Goal: Task Accomplishment & Management: Use online tool/utility

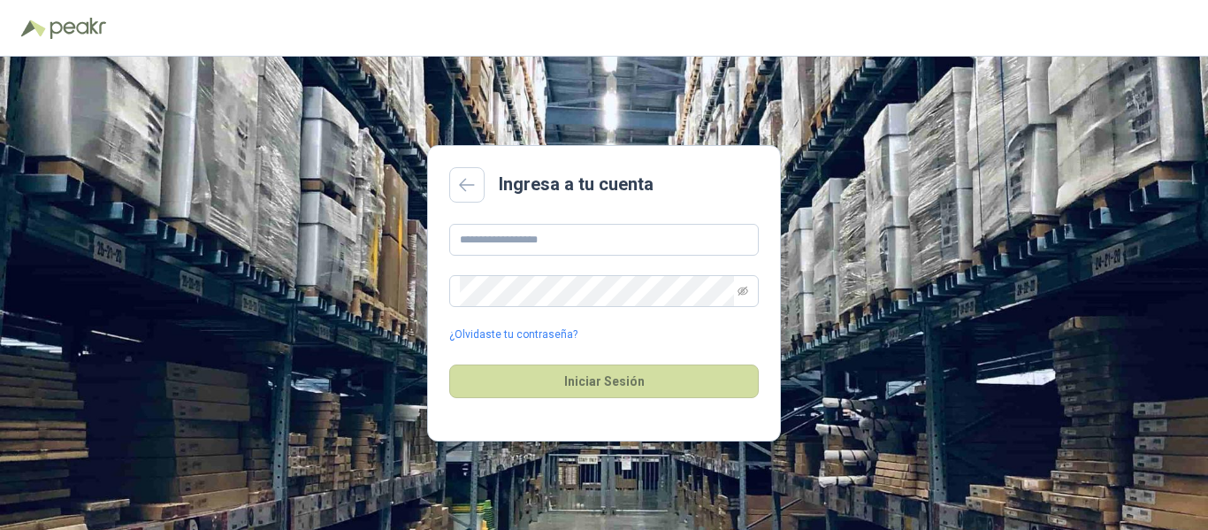
click at [718, 259] on div "¿Olvidaste tu contraseña?" at bounding box center [604, 283] width 310 height 119
click at [717, 247] on input "text" at bounding box center [604, 240] width 310 height 32
type input "**********"
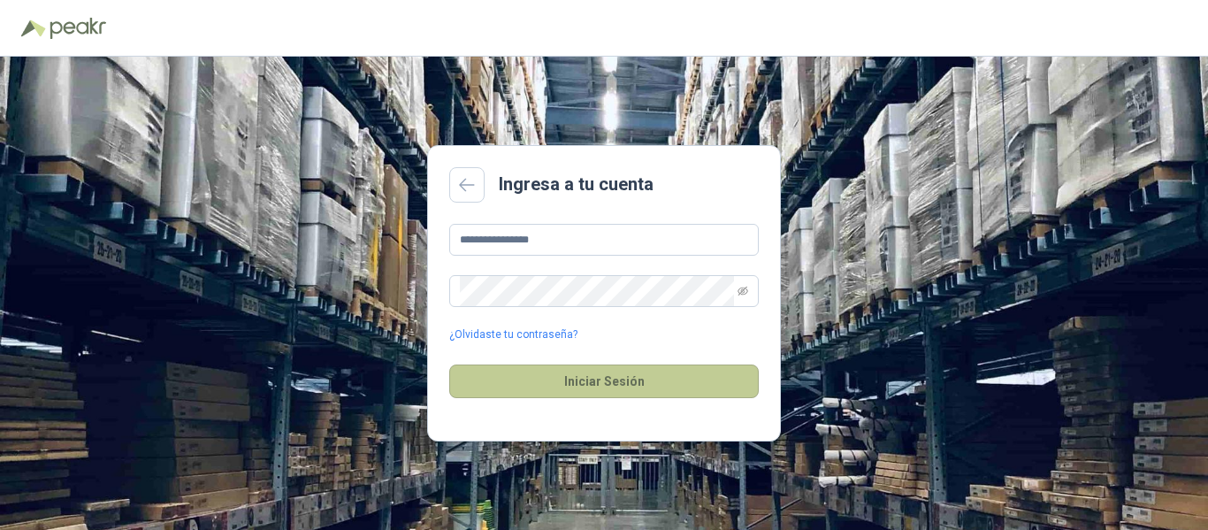
click at [709, 372] on button "Iniciar Sesión" at bounding box center [604, 381] width 310 height 34
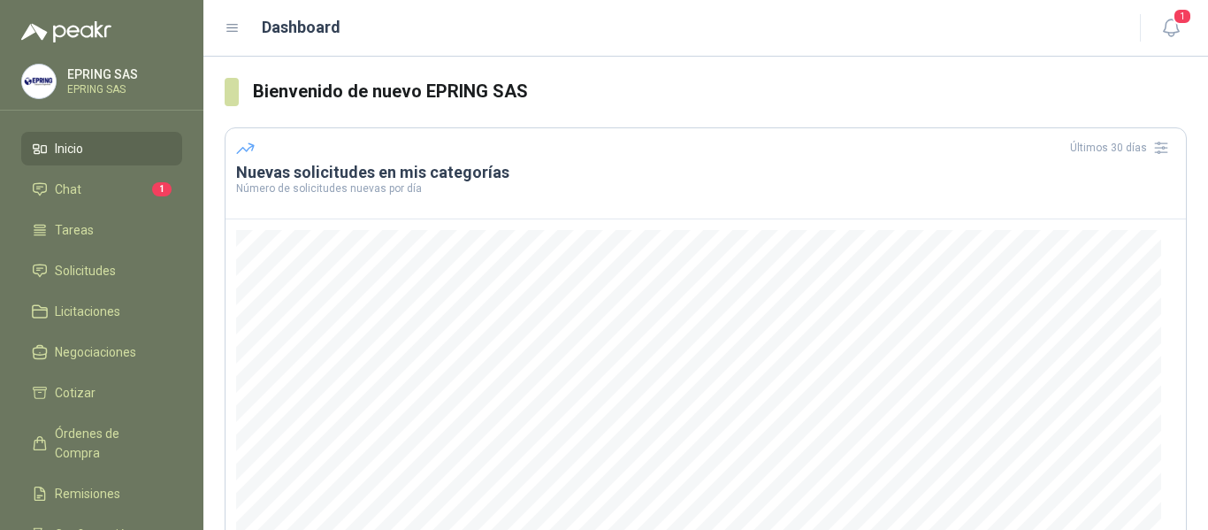
click at [86, 154] on li "Inicio" at bounding box center [102, 148] width 140 height 19
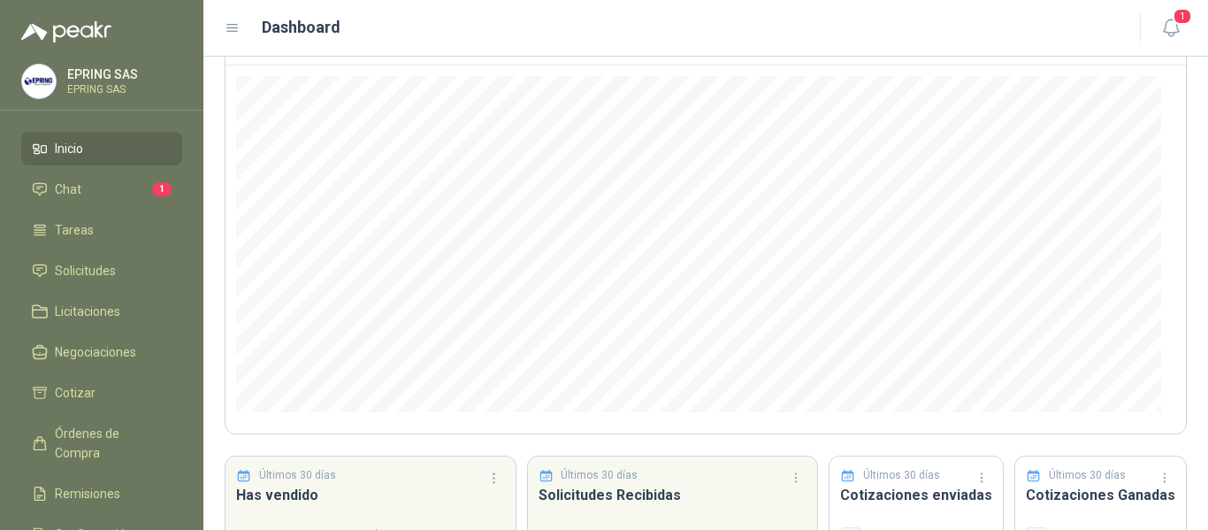
scroll to position [267, 0]
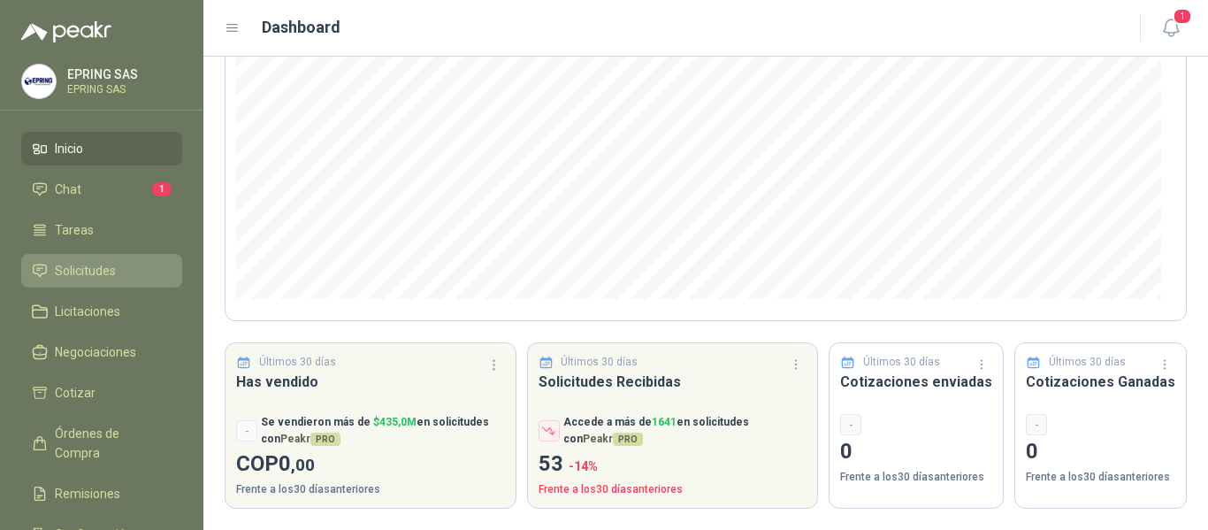
click at [91, 268] on span "Solicitudes" at bounding box center [85, 270] width 61 height 19
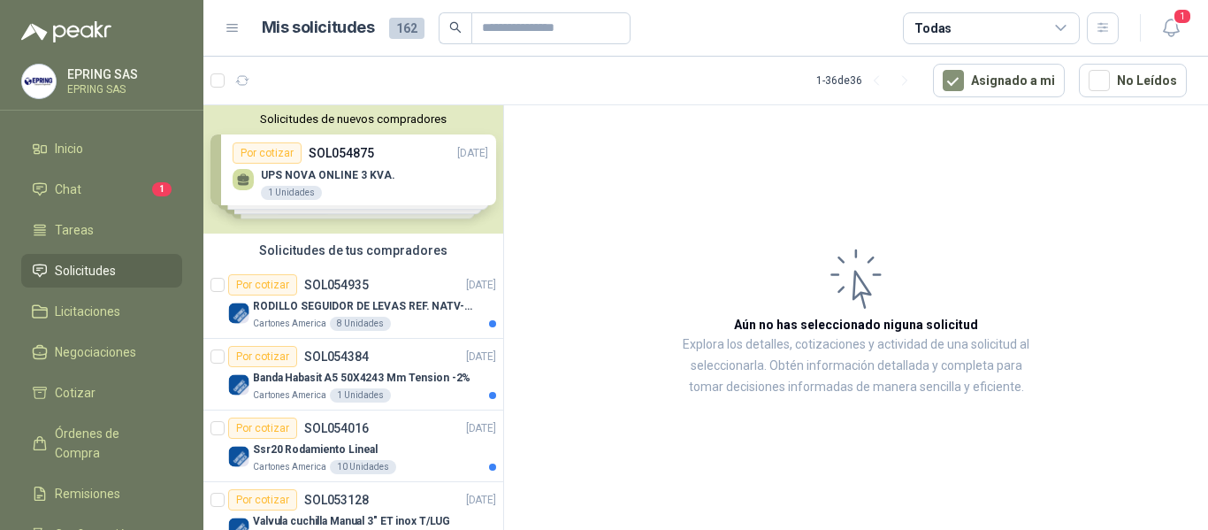
click at [302, 172] on div "Solicitudes de nuevos compradores Por cotizar SOL054875 [DATE] UPS NOVA ONLINE …" at bounding box center [353, 169] width 300 height 128
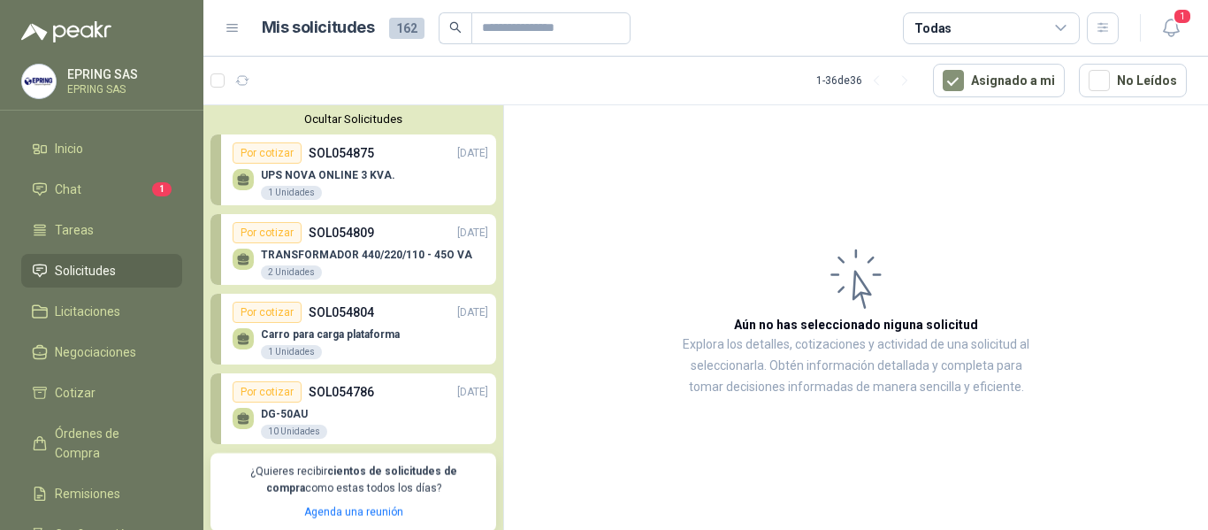
click at [271, 160] on div "Por cotizar" at bounding box center [267, 152] width 69 height 21
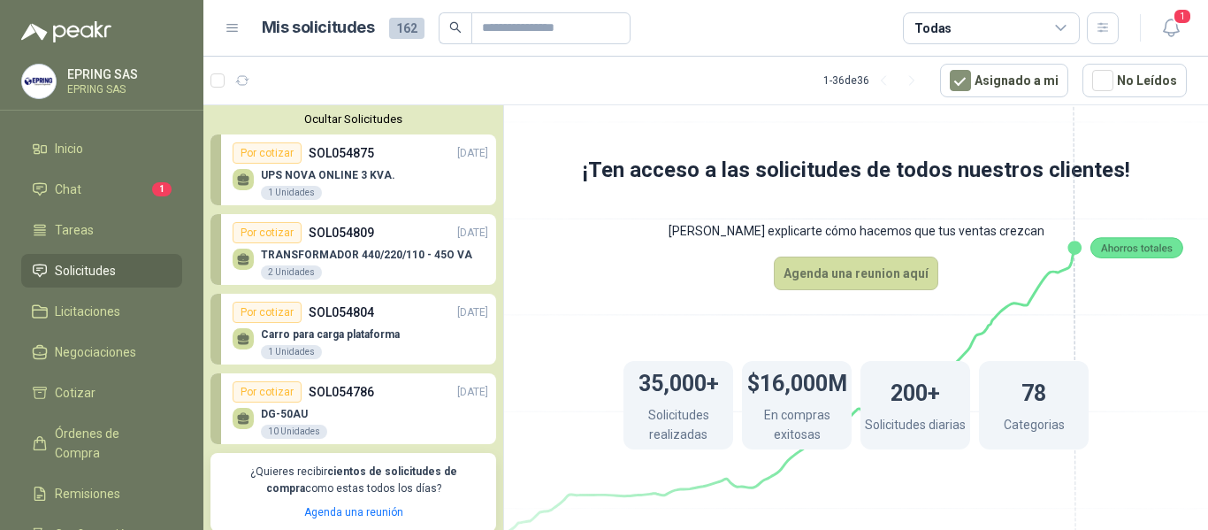
click at [271, 160] on div "Por cotizar" at bounding box center [267, 152] width 69 height 21
click at [280, 192] on div "1 Unidades" at bounding box center [291, 193] width 61 height 14
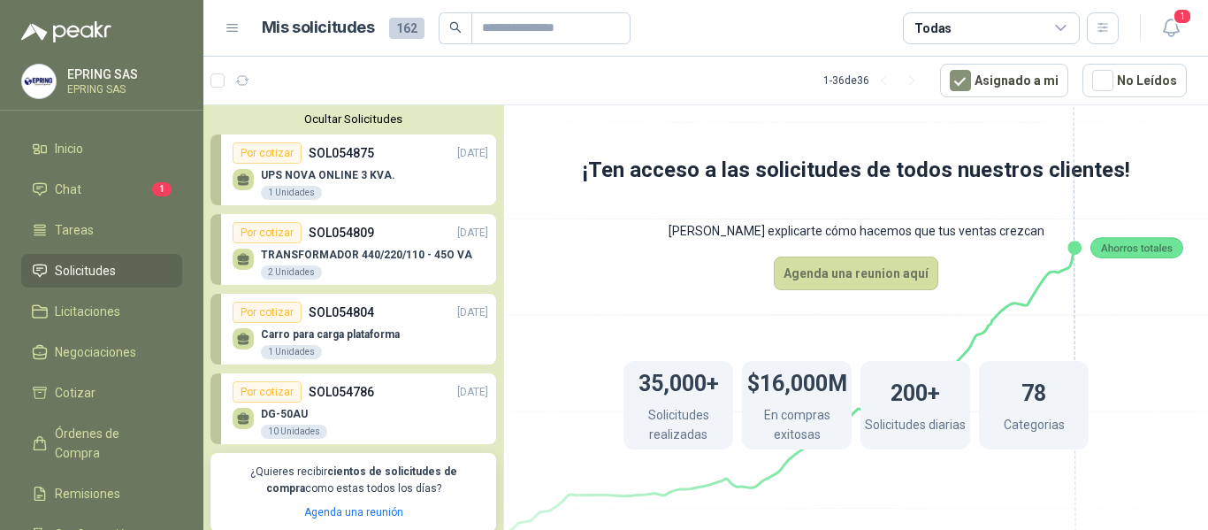
click at [320, 149] on p "SOL054875" at bounding box center [341, 152] width 65 height 19
click at [318, 226] on p "SOL054809" at bounding box center [341, 232] width 65 height 19
click at [116, 163] on link "Inicio" at bounding box center [101, 149] width 161 height 34
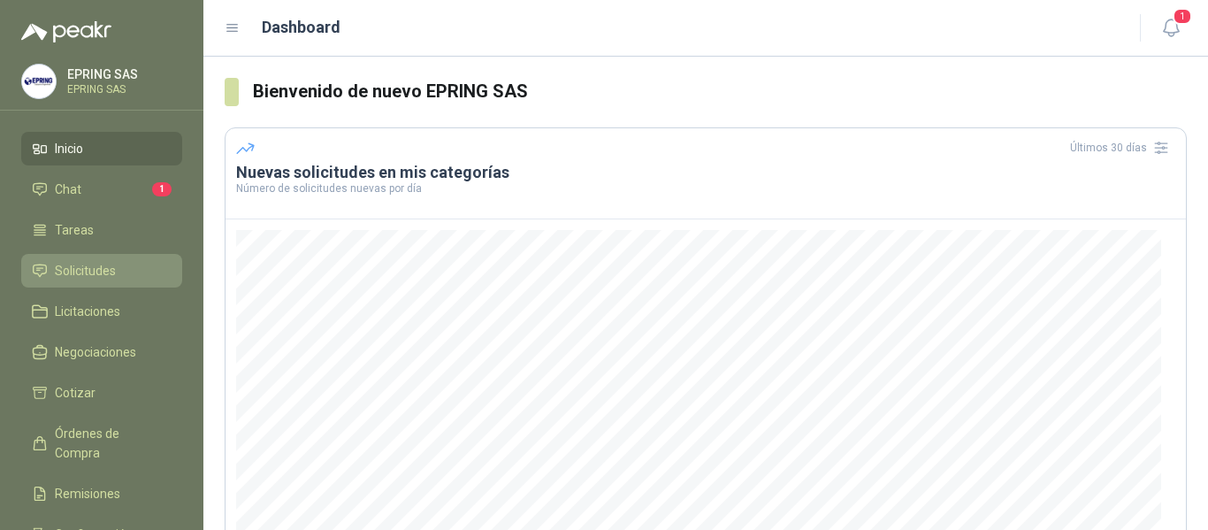
click at [107, 270] on span "Solicitudes" at bounding box center [85, 270] width 61 height 19
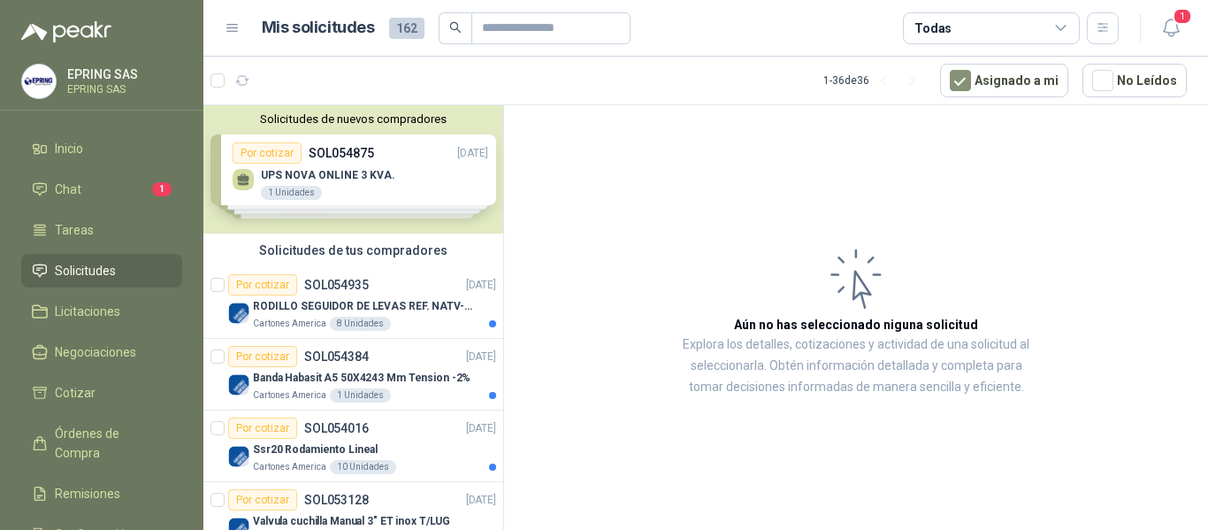
click at [266, 188] on div "Solicitudes de nuevos compradores Por cotizar SOL054875 [DATE] UPS NOVA ONLINE …" at bounding box center [353, 169] width 300 height 128
click at [266, 188] on div "1 Unidades" at bounding box center [291, 193] width 61 height 14
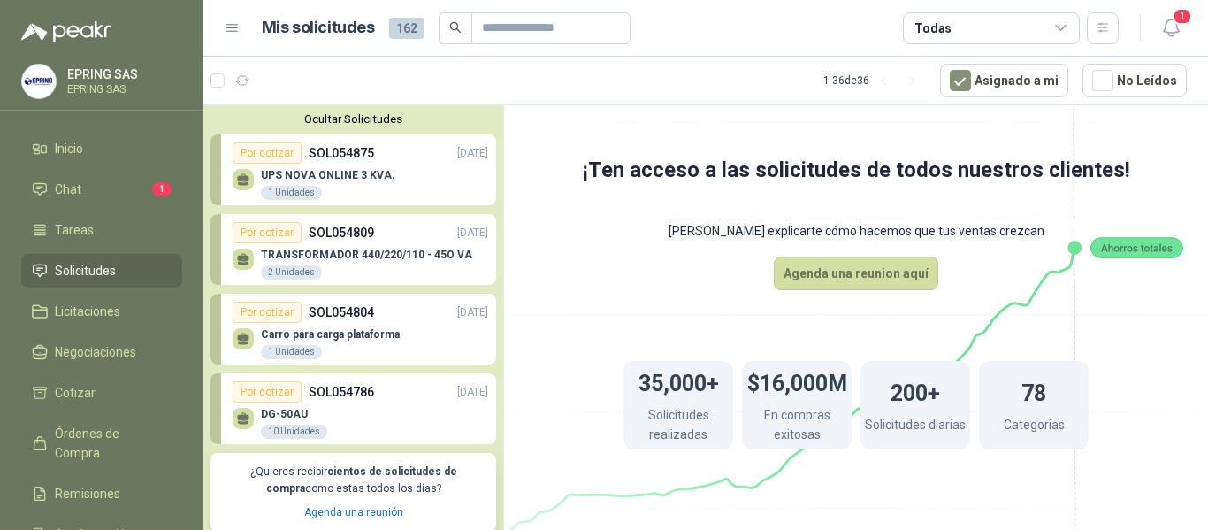
click at [265, 145] on div "Por cotizar" at bounding box center [267, 152] width 69 height 21
click at [265, 157] on div "Por cotizar" at bounding box center [267, 152] width 69 height 21
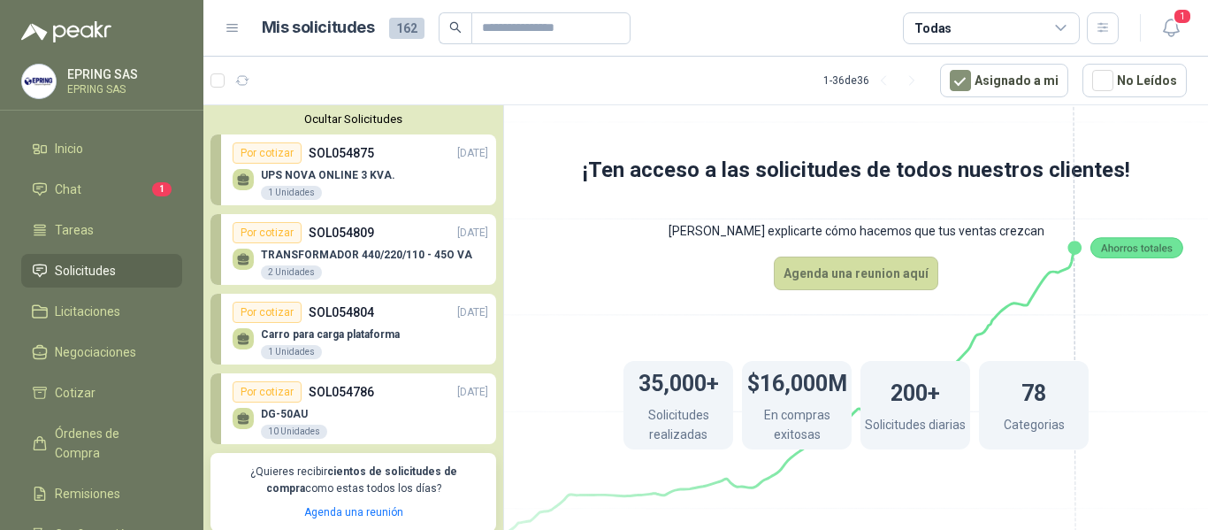
click at [265, 157] on div "Por cotizar" at bounding box center [267, 152] width 69 height 21
click at [457, 155] on p "[DATE]" at bounding box center [472, 153] width 31 height 17
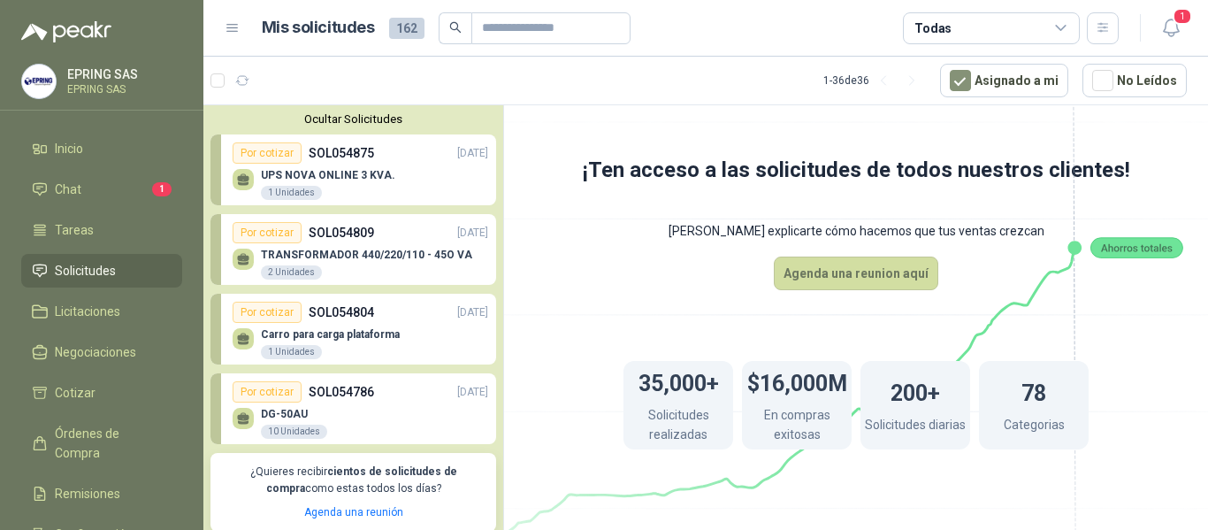
click at [291, 235] on div "Por cotizar" at bounding box center [267, 232] width 69 height 21
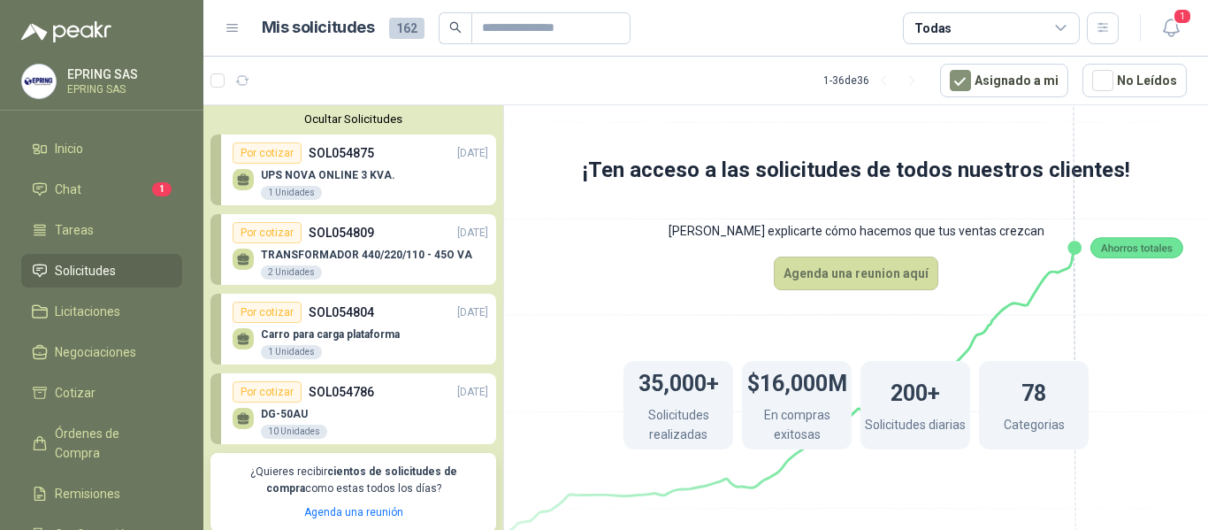
click at [295, 287] on div "Ocultar Solicitudes Por cotizar SOL054875 [DATE] UPS NOVA ONLINE 3 KVA. 1 Unida…" at bounding box center [353, 321] width 300 height 433
click at [118, 180] on li "Chat 1" at bounding box center [102, 189] width 140 height 19
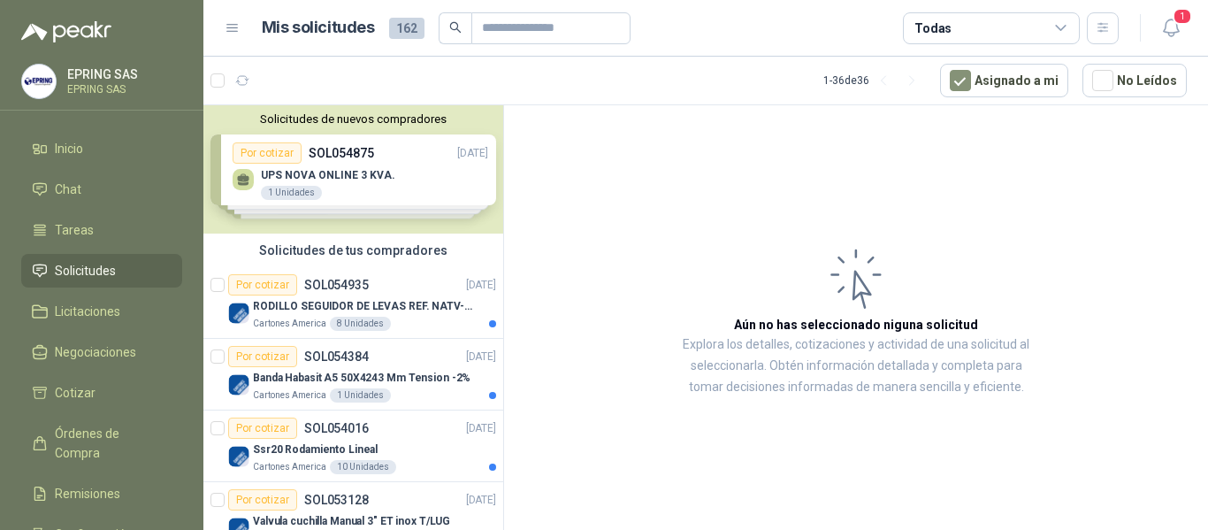
click at [87, 98] on div "EPRING SAS EPRING SAS" at bounding box center [101, 81] width 161 height 35
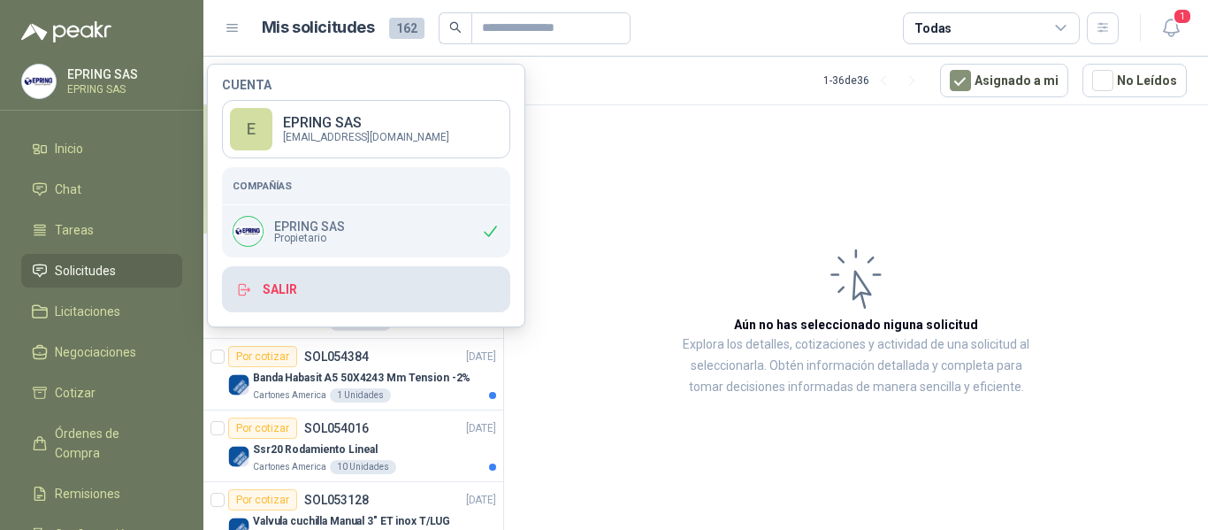
click at [274, 284] on button "Salir" at bounding box center [366, 289] width 288 height 46
